Goal: Information Seeking & Learning: Learn about a topic

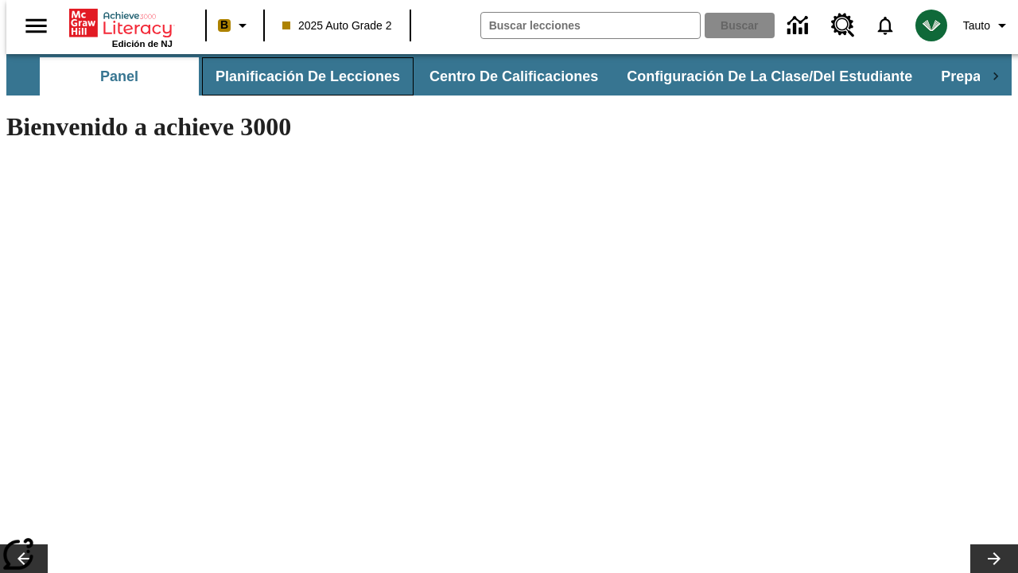
click at [298, 76] on button "Planificación de lecciones" at bounding box center [308, 76] width 212 height 38
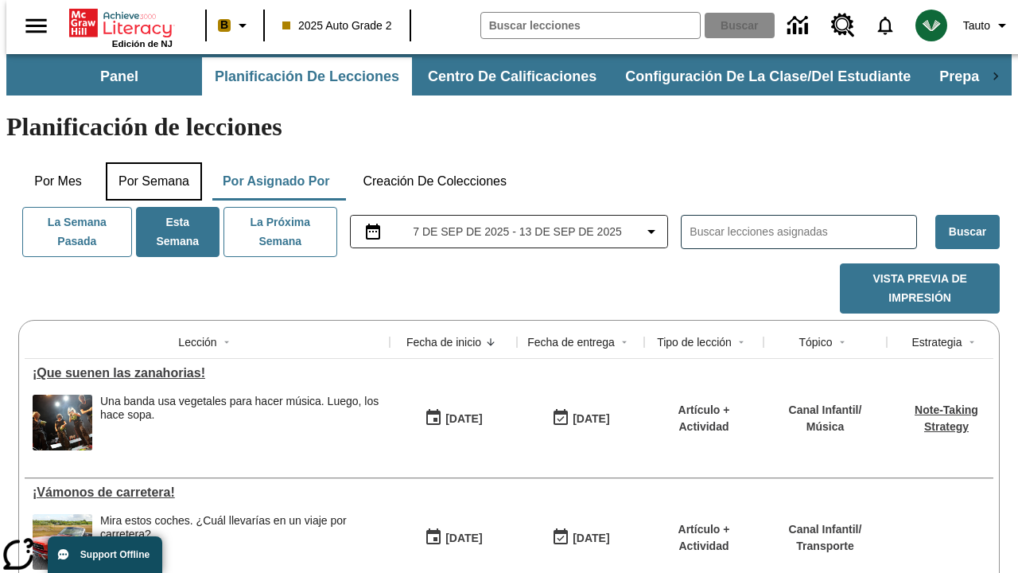
click at [149, 162] on button "Por semana" at bounding box center [154, 181] width 96 height 38
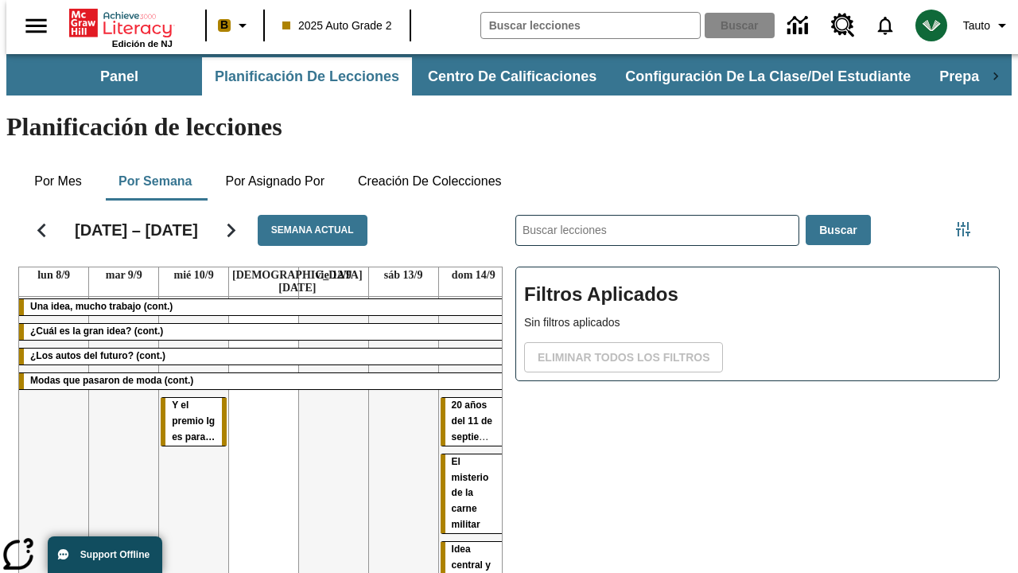
drag, startPoint x: 173, startPoint y: 332, endPoint x: 467, endPoint y: 398, distance: 300.8
click at [467, 398] on tr "Una idea, mucho trabajo (cont.) ¿Cuál es la gran idea? (cont.) ¿Los autos del f…" at bounding box center [263, 475] width 489 height 356
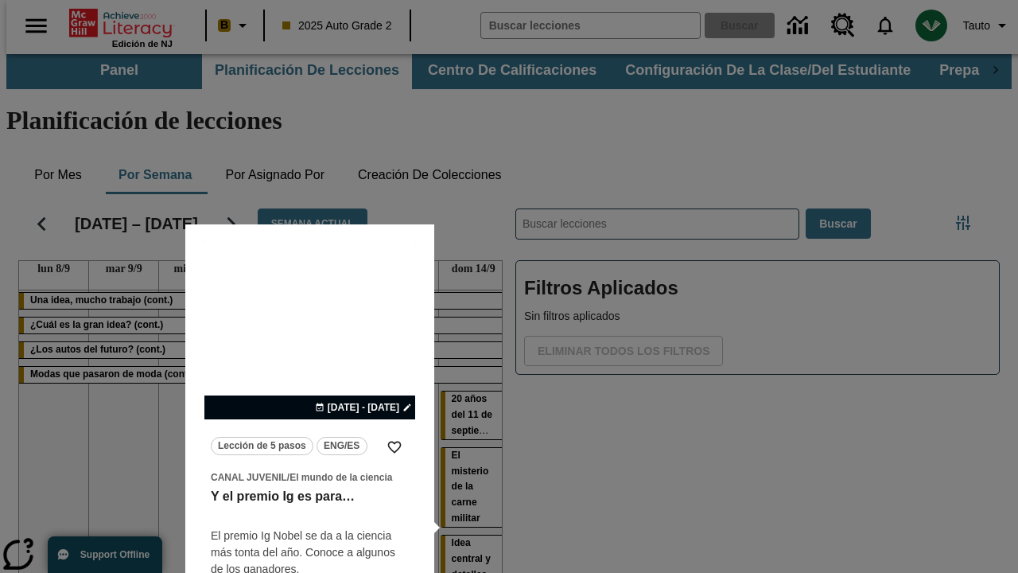
scroll to position [69, 0]
